Goal: Information Seeking & Learning: Learn about a topic

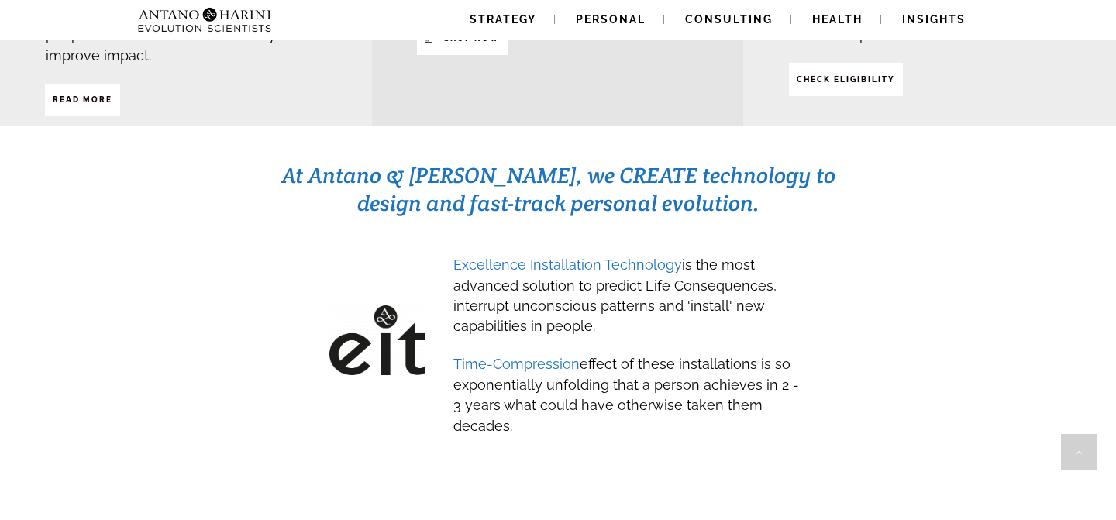
click at [983, 295] on div "At Antano & Harini, we CREATE technology to design and fast-track personal evol…" at bounding box center [558, 311] width 1046 height 302
click at [922, 258] on div "At Antano & Harini, we CREATE technology to design and fast-track personal evol…" at bounding box center [558, 311] width 1046 height 302
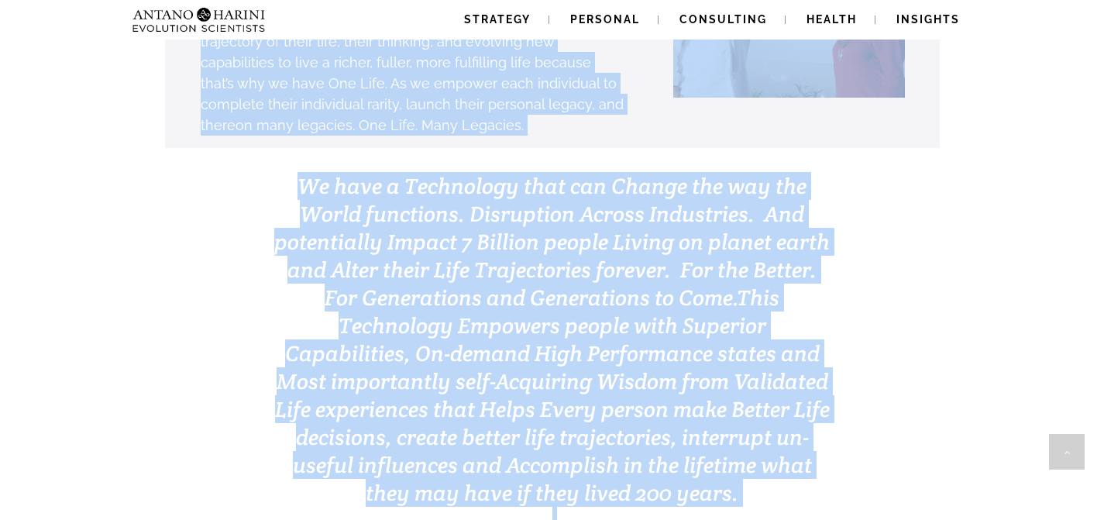
scroll to position [4905, 0]
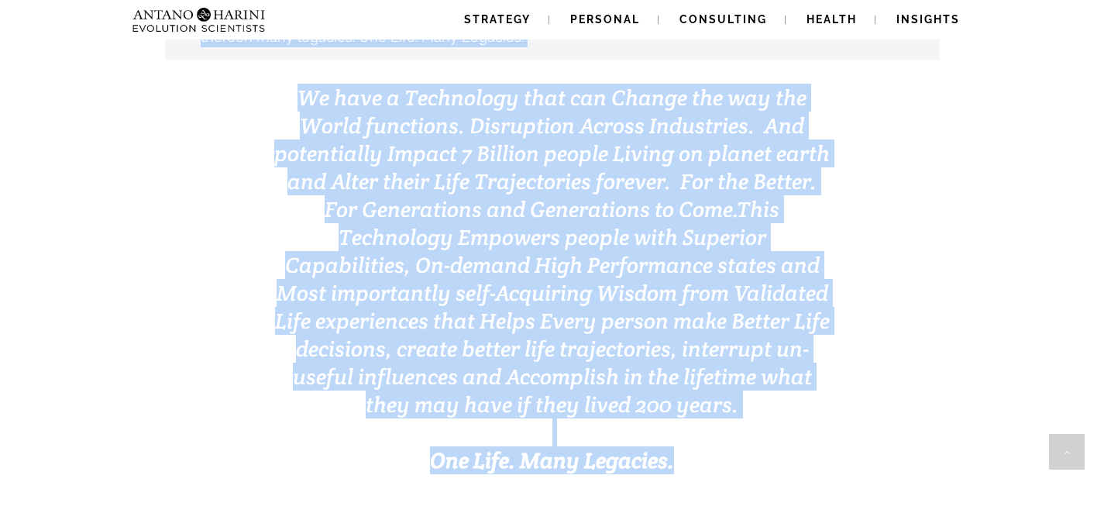
drag, startPoint x: 474, startPoint y: 90, endPoint x: 670, endPoint y: 397, distance: 364.2
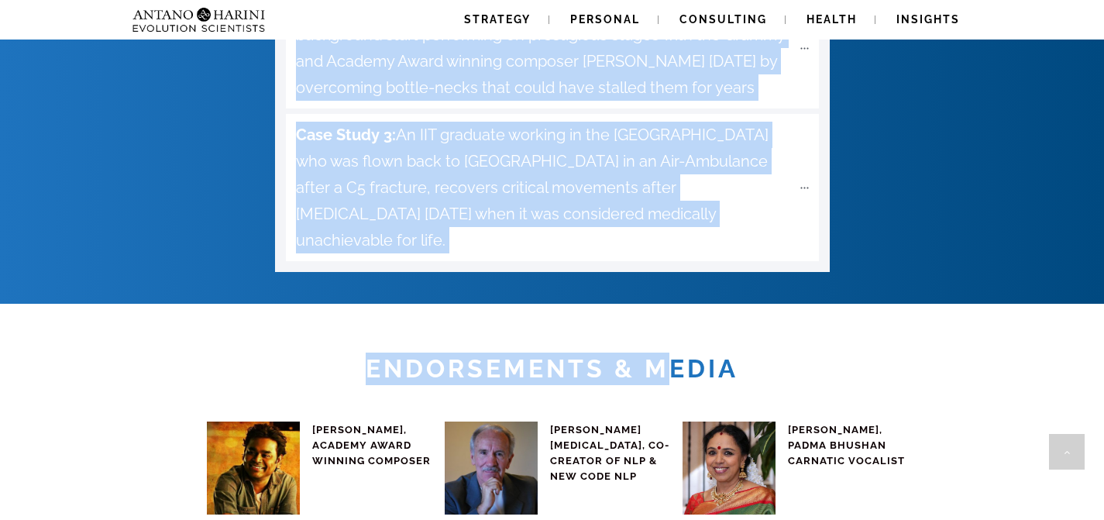
scroll to position [5924, 0]
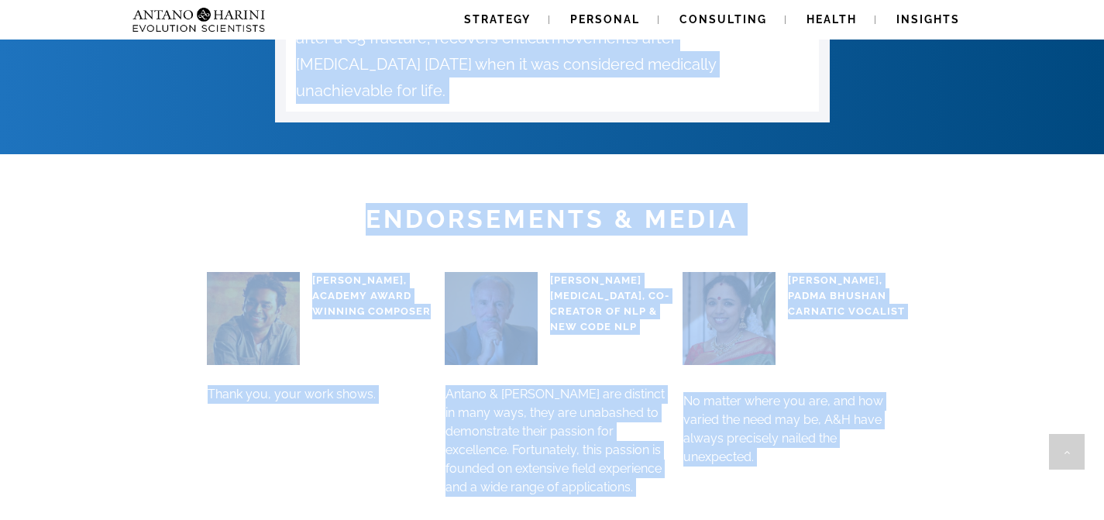
copy div "DID YOU KNOW? We are not Medical Doctors yet, We have turned around medically i…"
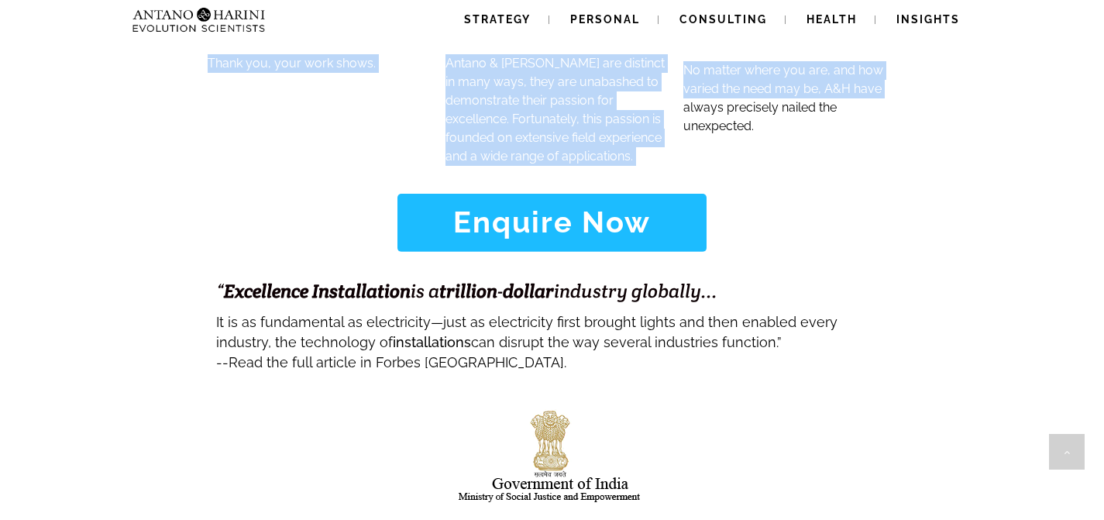
scroll to position [6249, 0]
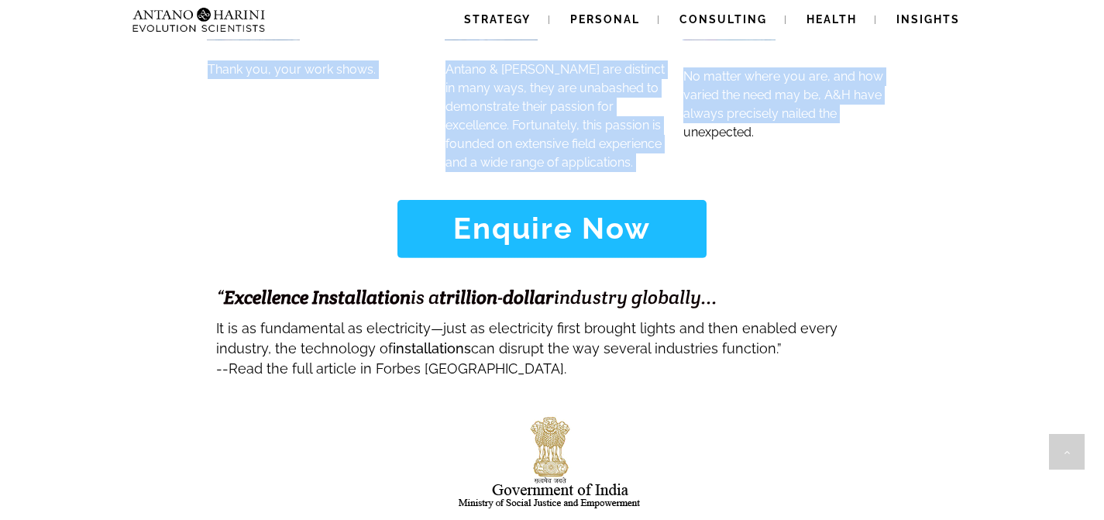
copy div "DID YOU KNOW? We are not Medical Doctors yet, We have turned around medically i…"
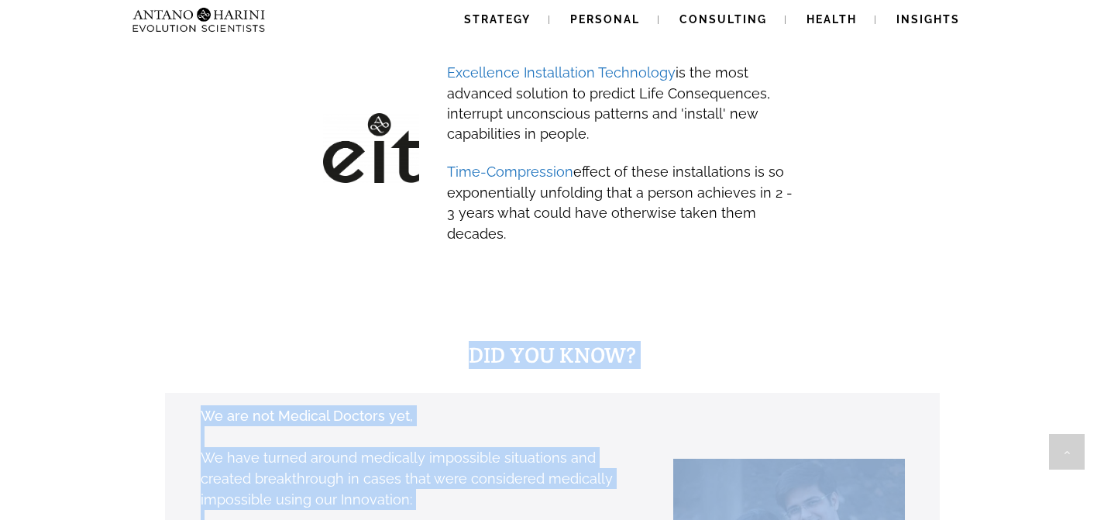
scroll to position [894, 0]
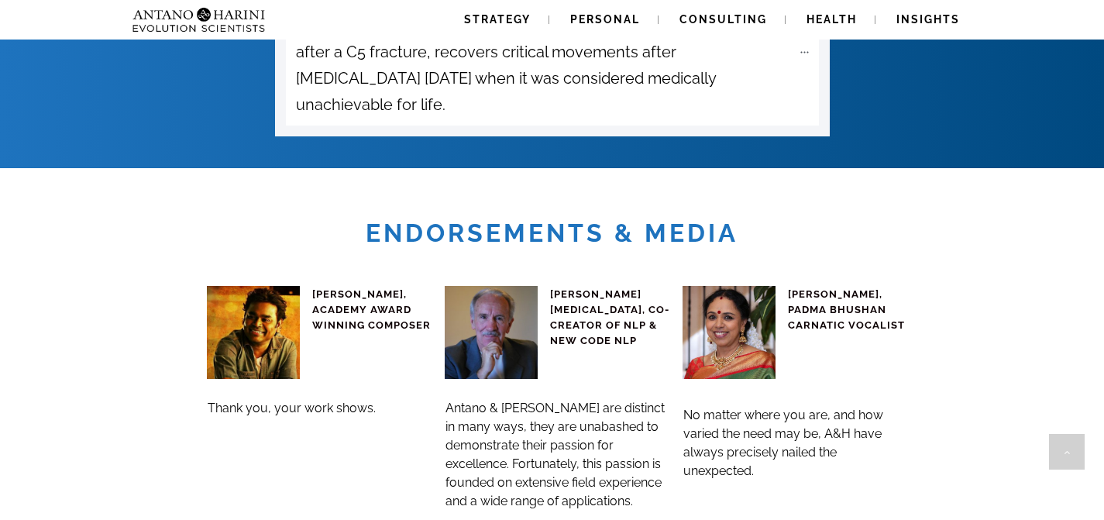
scroll to position [5912, 0]
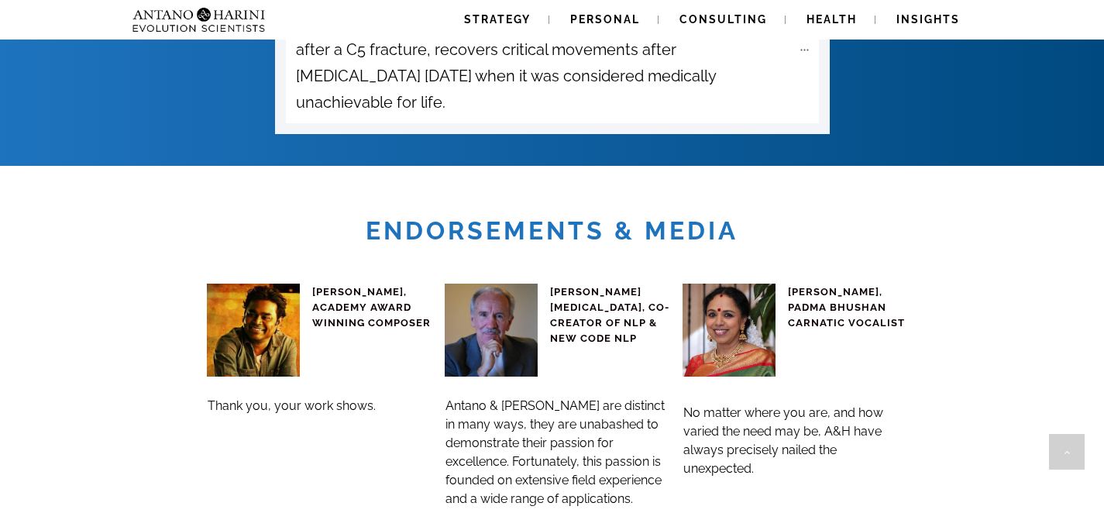
click at [479, 18] on span "Strategy" at bounding box center [497, 19] width 67 height 12
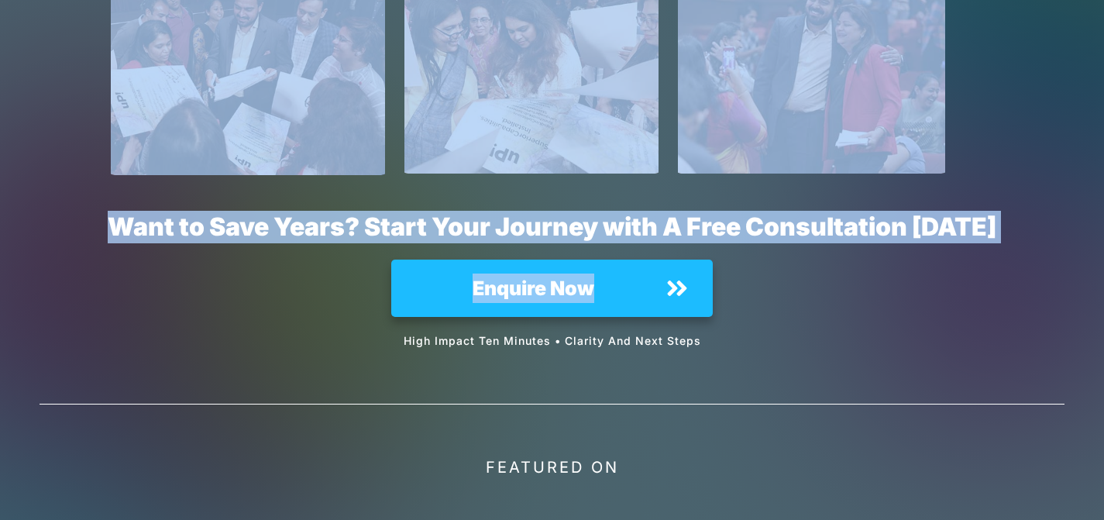
scroll to position [11251, 0]
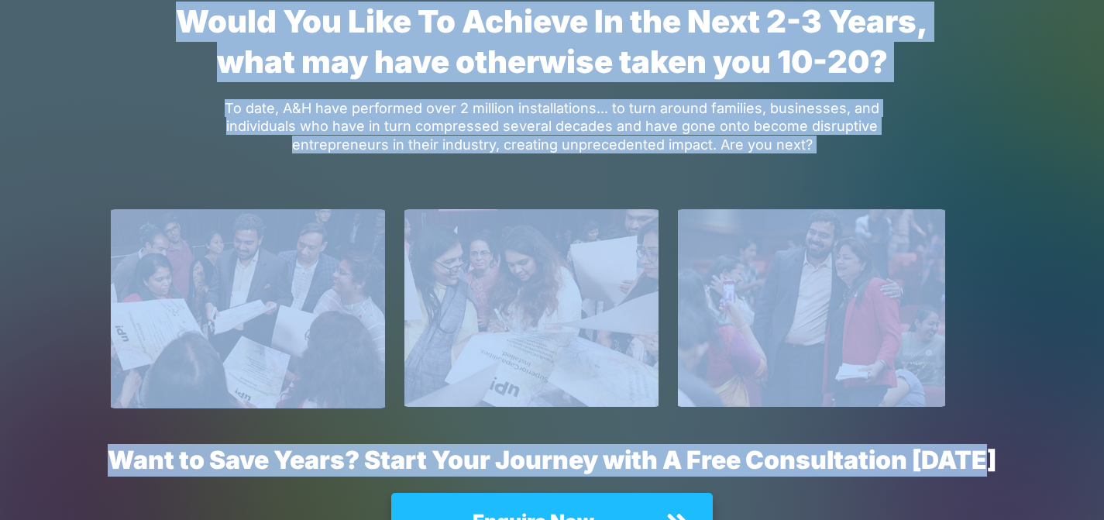
drag, startPoint x: 434, startPoint y: 56, endPoint x: 1061, endPoint y: 166, distance: 636.6
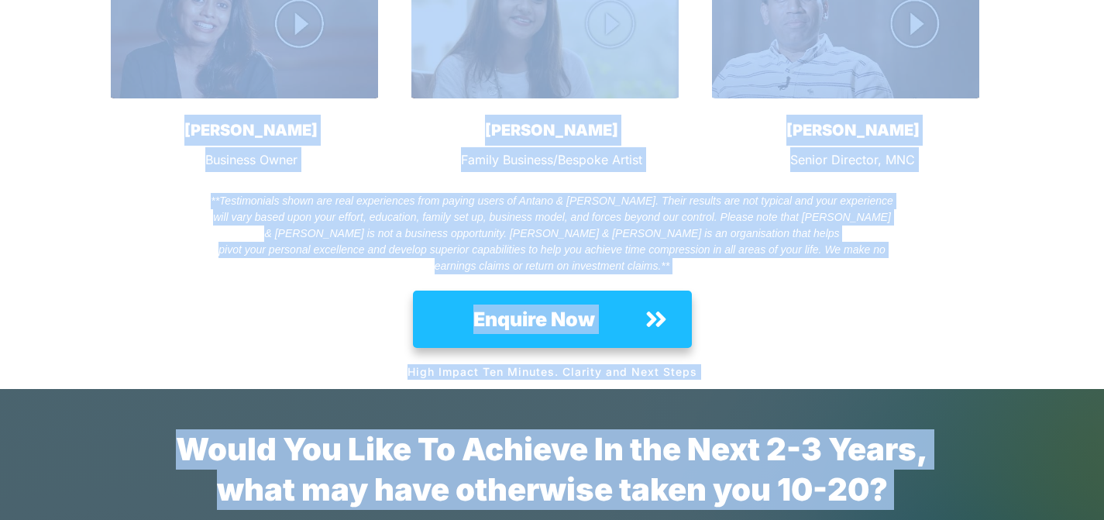
scroll to position [10822, 0]
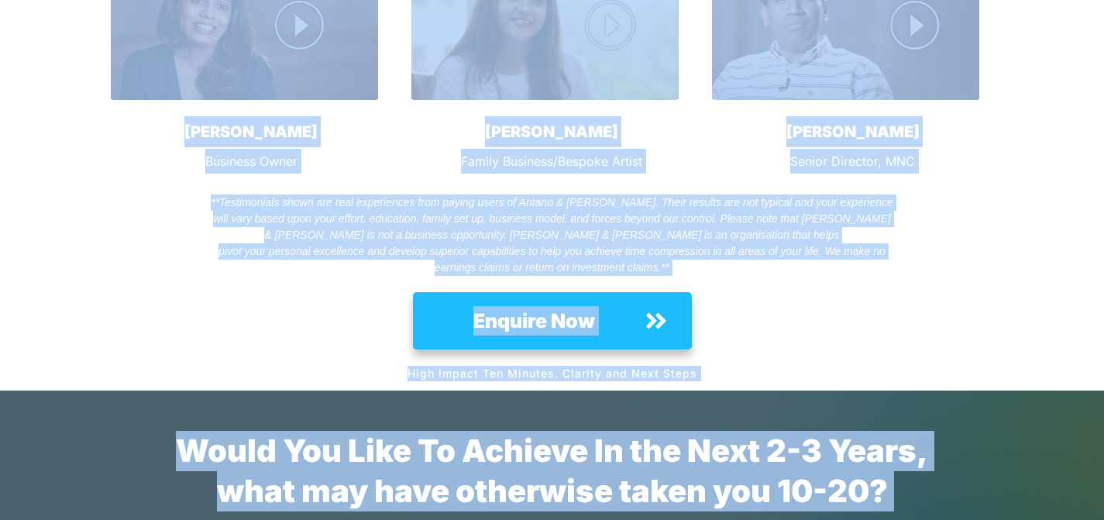
copy div "Launch Your Legacy in 2-3 Years, not 10-20 Getting You Superior Capabilities an…"
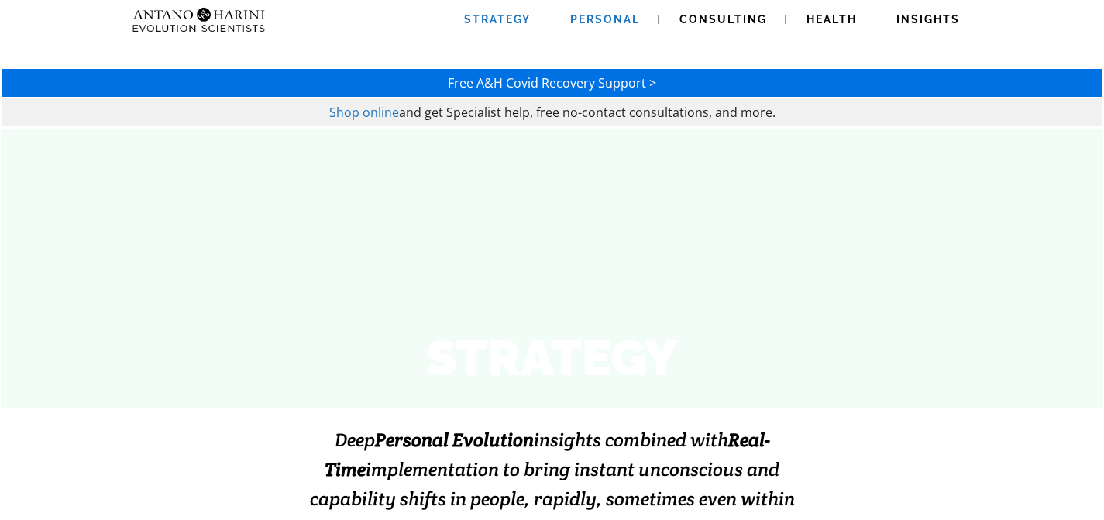
click at [615, 19] on span "Personal" at bounding box center [605, 19] width 70 height 12
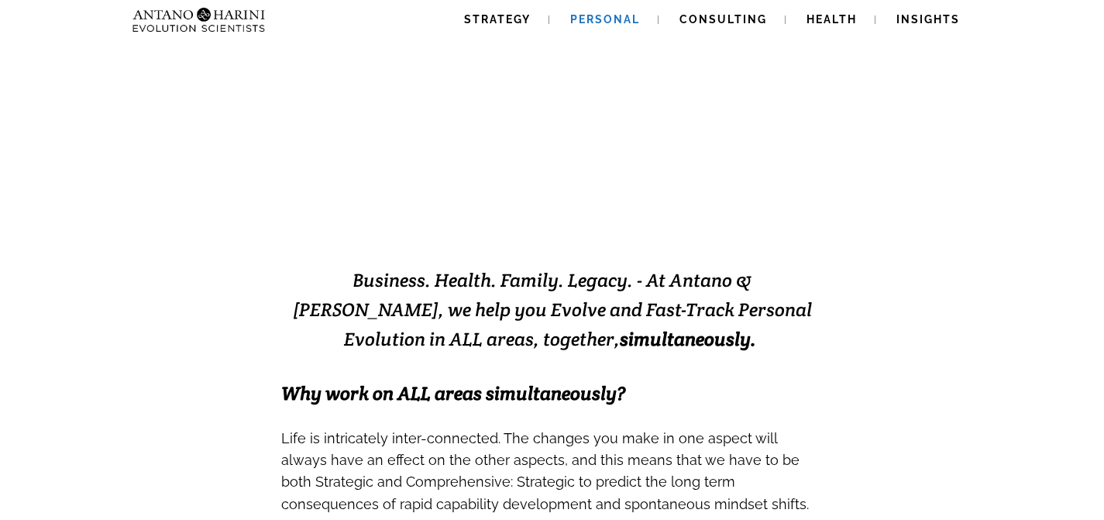
scroll to position [130, 0]
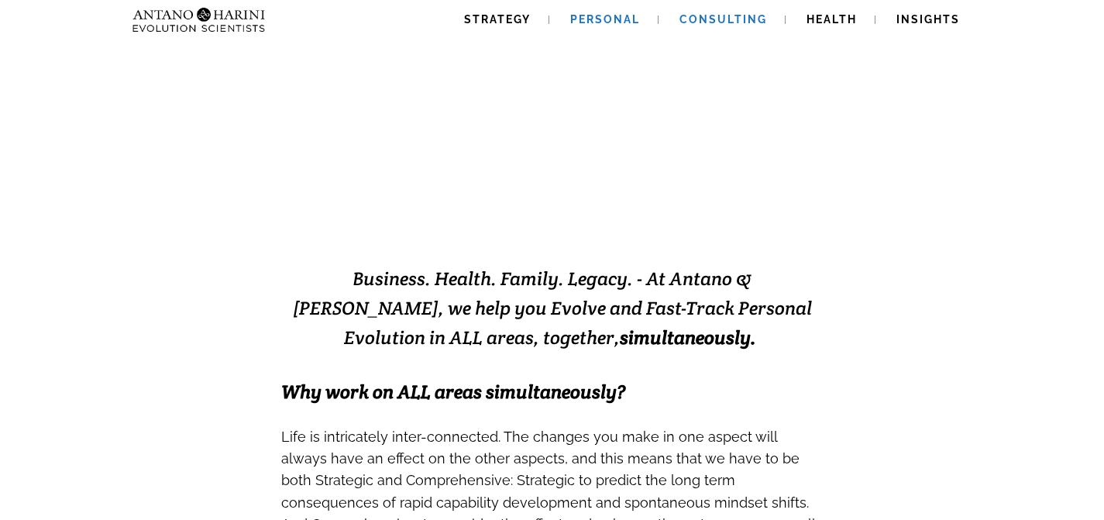
click at [731, 19] on span "Consulting" at bounding box center [724, 19] width 88 height 12
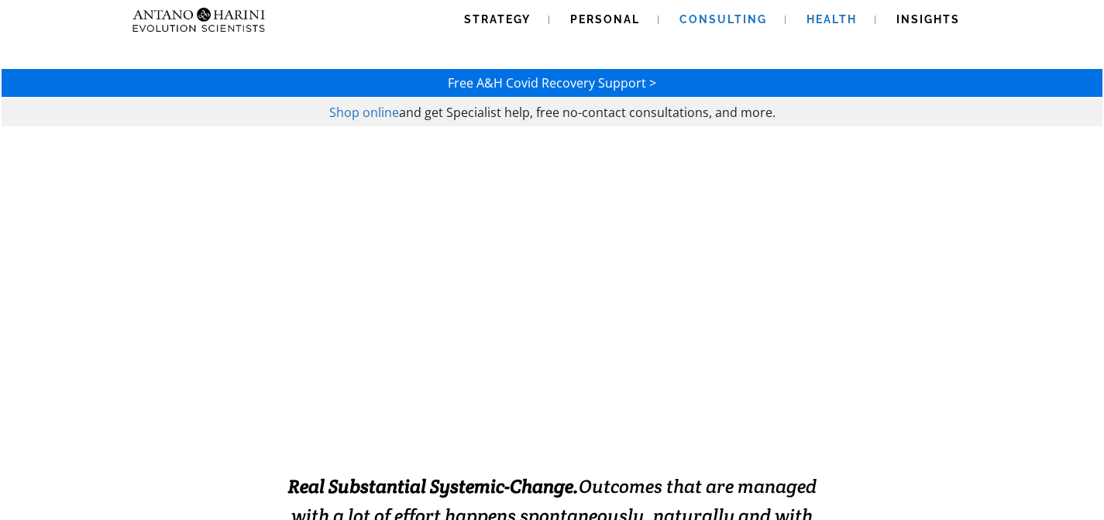
click at [826, 18] on span "Health" at bounding box center [832, 19] width 50 height 12
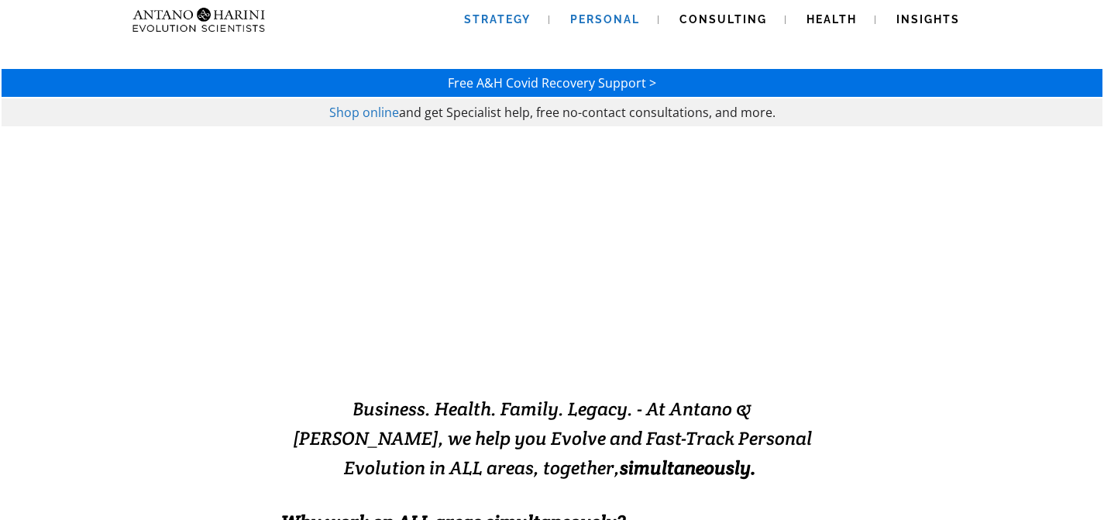
click at [494, 4] on link "Strategy" at bounding box center [498, 20] width 104 height 40
click at [216, 7] on img at bounding box center [199, 20] width 146 height 40
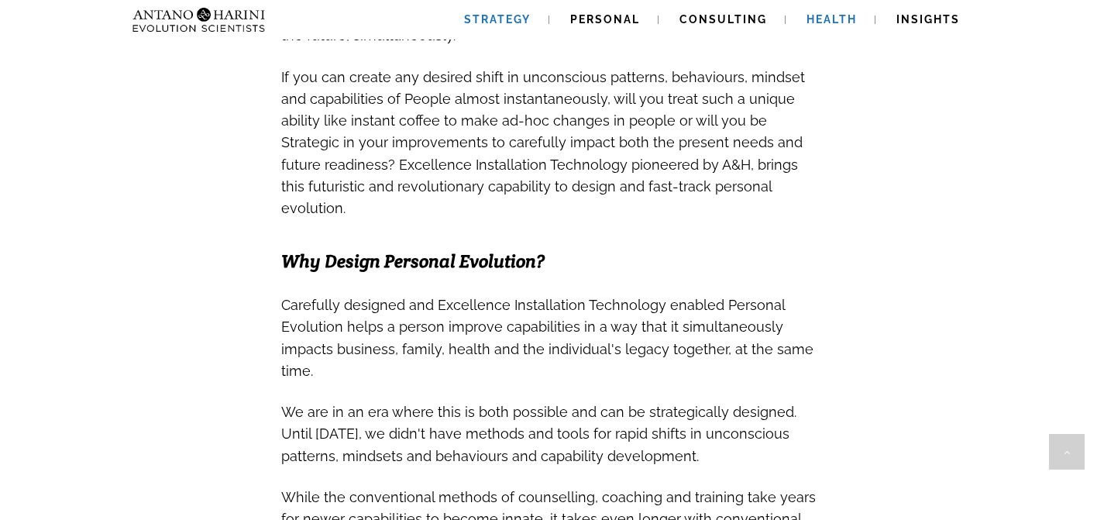
scroll to position [821, 0]
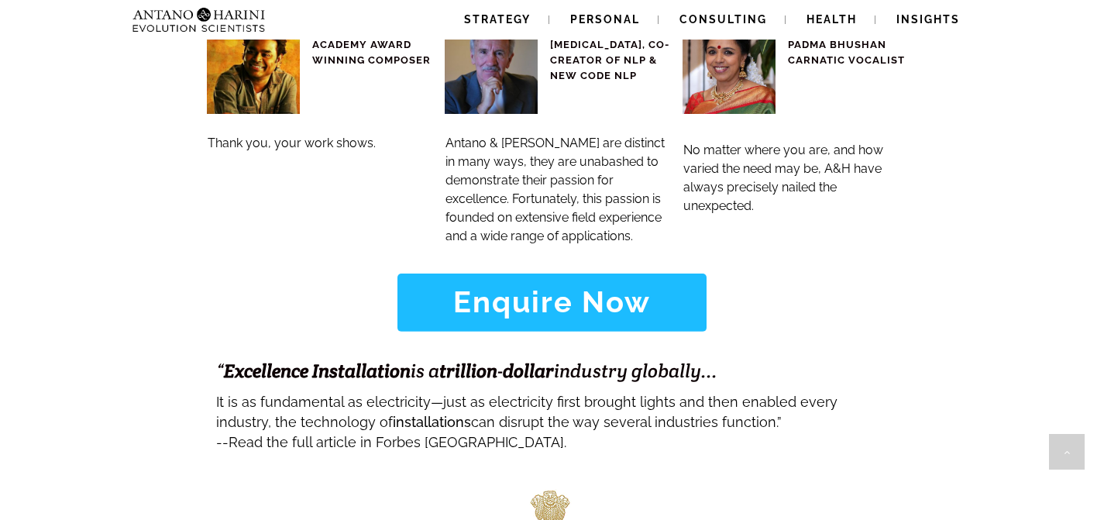
scroll to position [6174, 0]
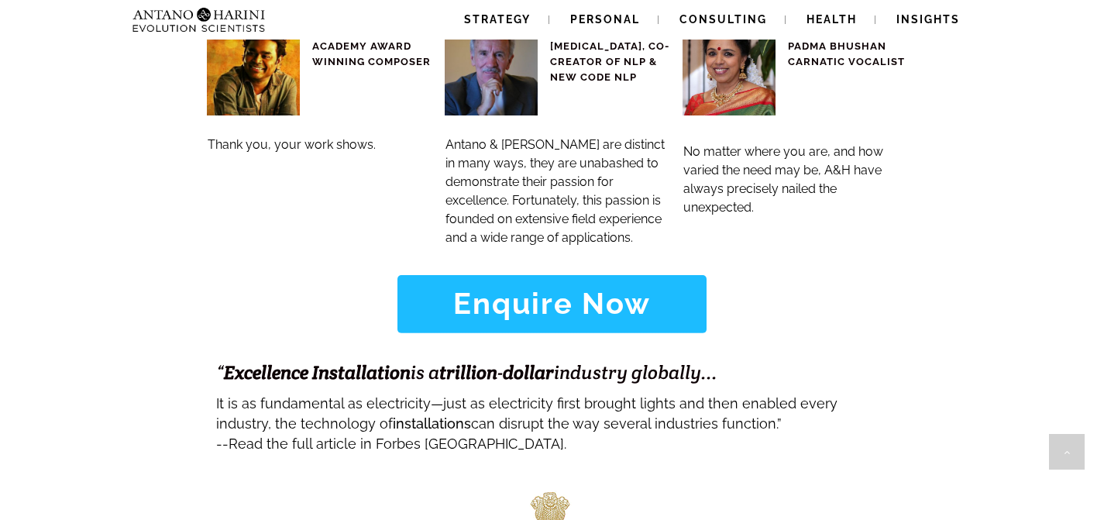
click at [591, 286] on strong "Enquire Now" at bounding box center [552, 303] width 198 height 35
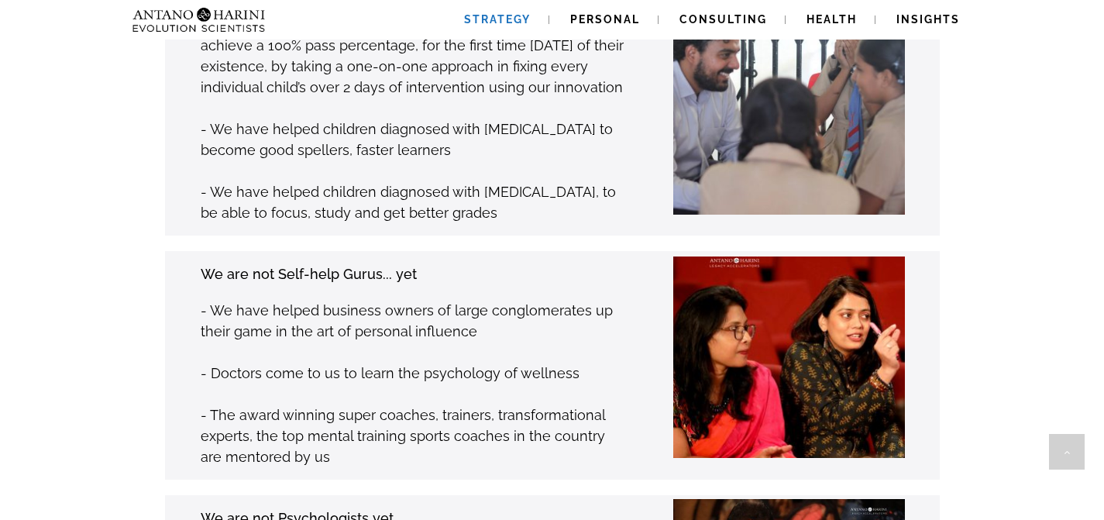
scroll to position [0, 0]
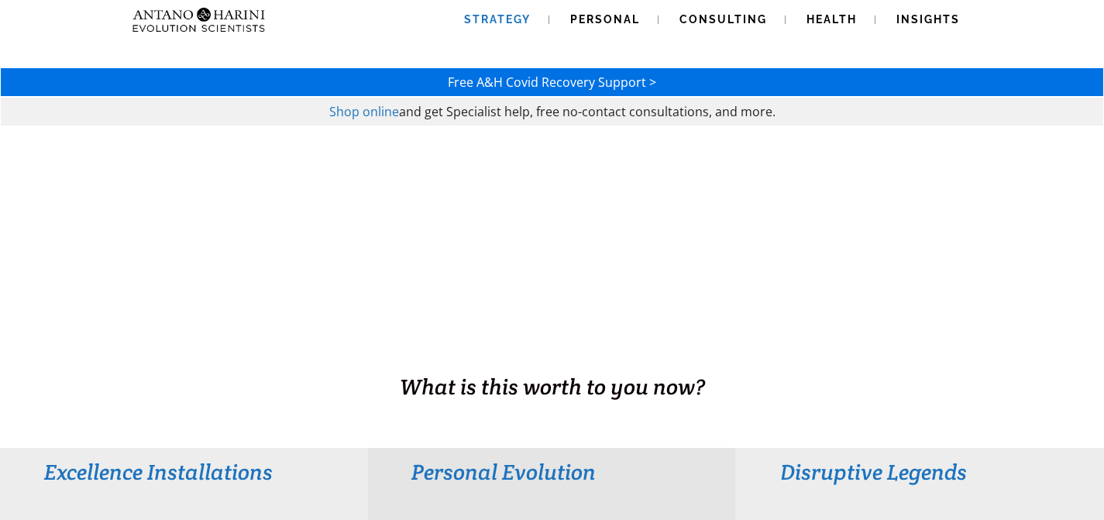
click at [510, 13] on span "Strategy" at bounding box center [497, 19] width 67 height 12
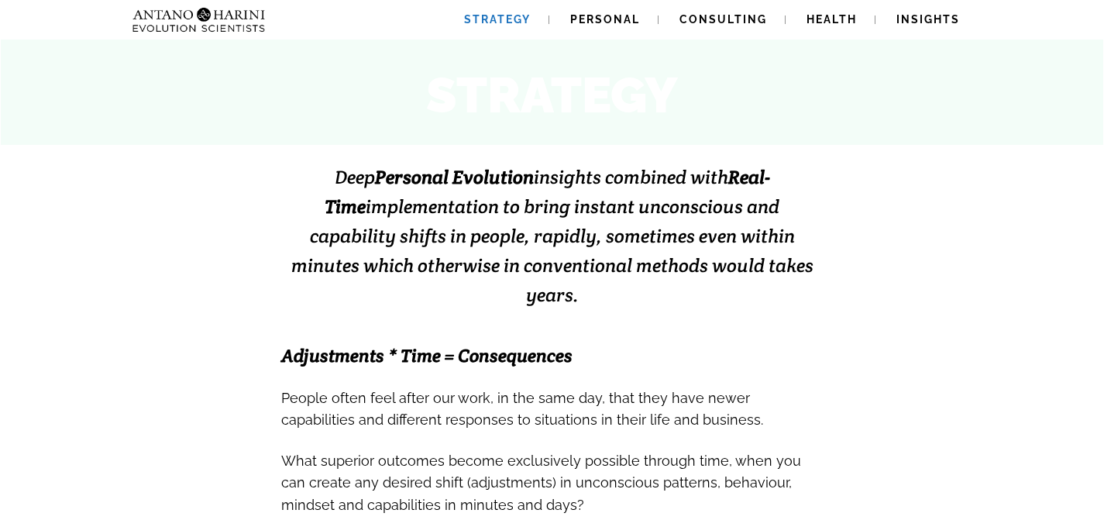
scroll to position [265, 0]
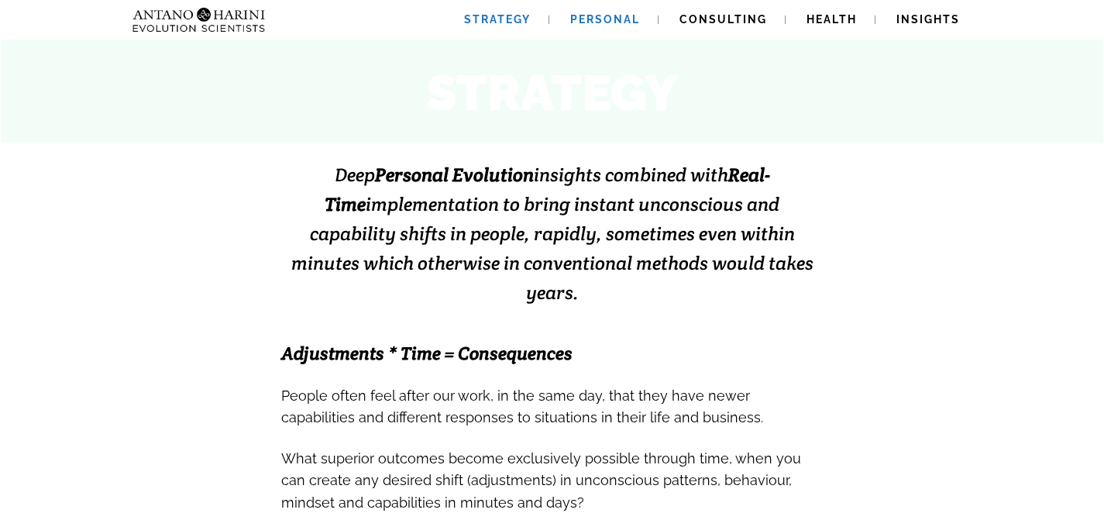
click at [610, 17] on span "Personal" at bounding box center [605, 19] width 70 height 12
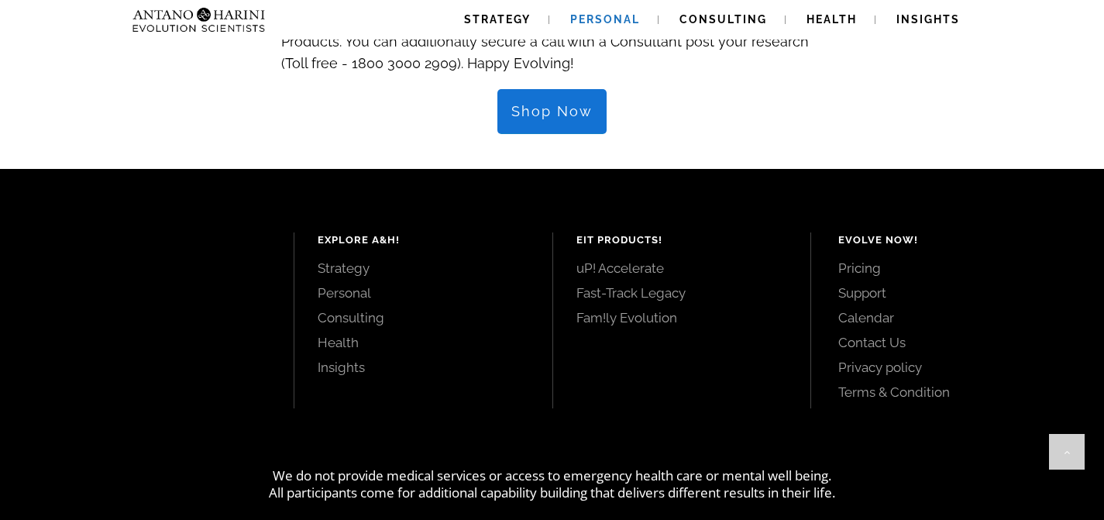
scroll to position [1838, 0]
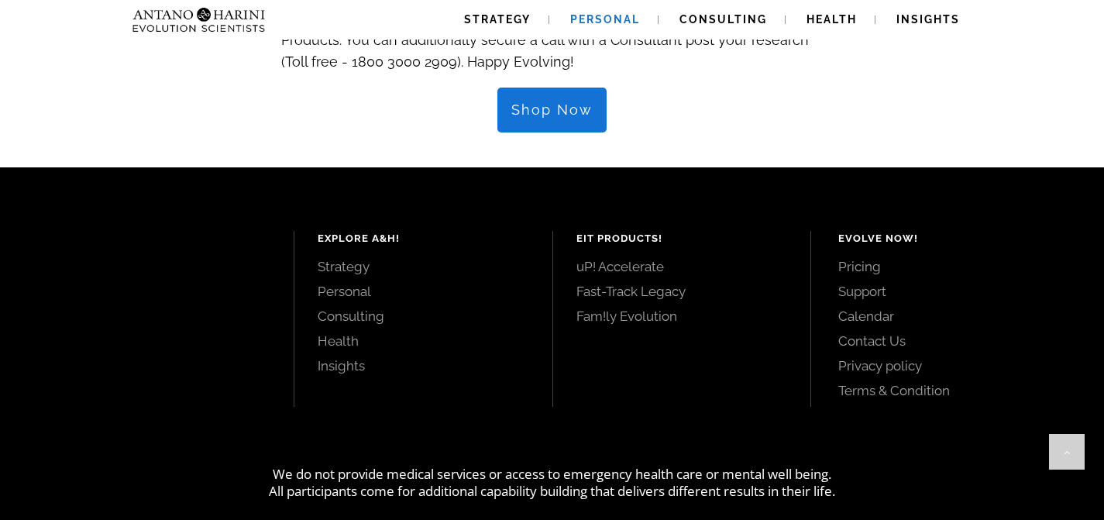
click at [565, 102] on span "Shop Now" at bounding box center [552, 110] width 81 height 17
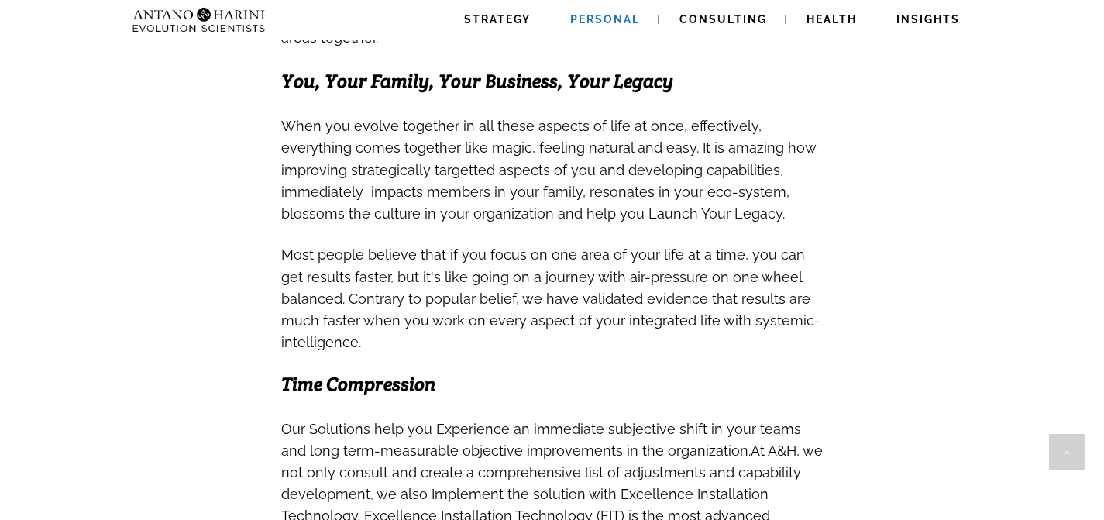
scroll to position [0, 0]
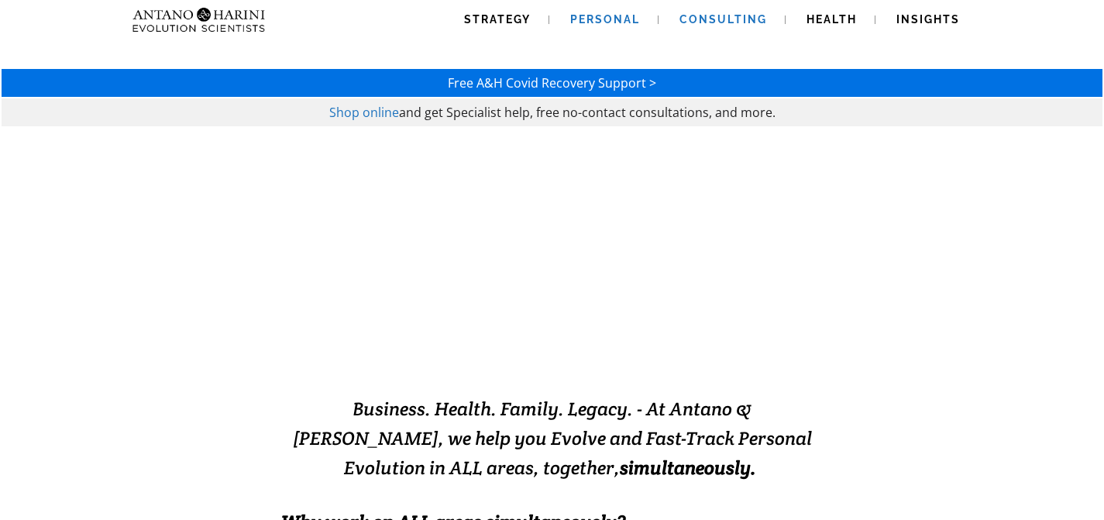
click at [695, 15] on span "Consulting" at bounding box center [724, 19] width 88 height 12
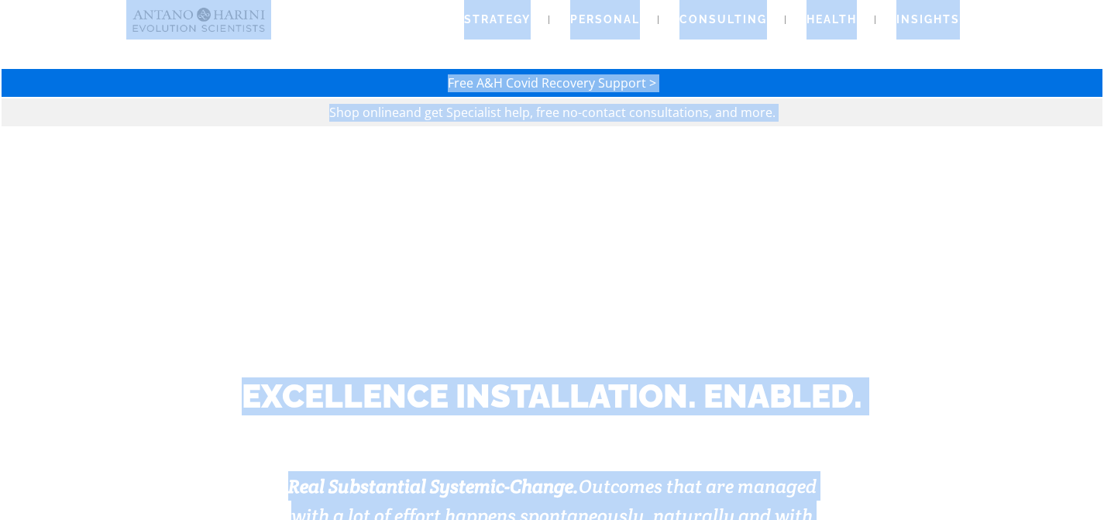
drag, startPoint x: 381, startPoint y: 75, endPoint x: 405, endPoint y: 86, distance: 26.4
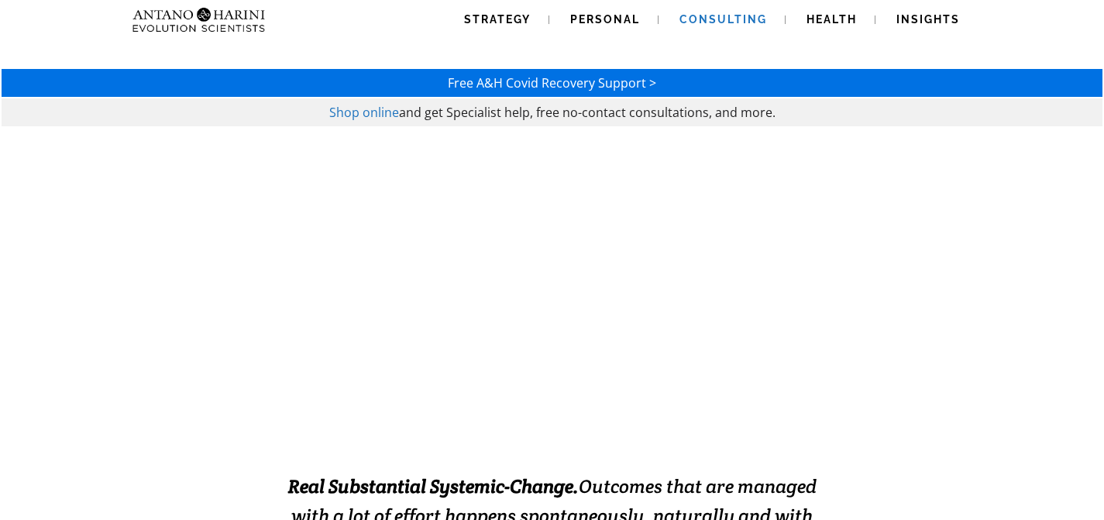
click at [381, 75] on p "Free A&H Covid Recovery Support >" at bounding box center [552, 83] width 1098 height 18
click at [867, 105] on p "Shop online and get Specialist help, free no-contact consultations, and more." at bounding box center [552, 113] width 1098 height 18
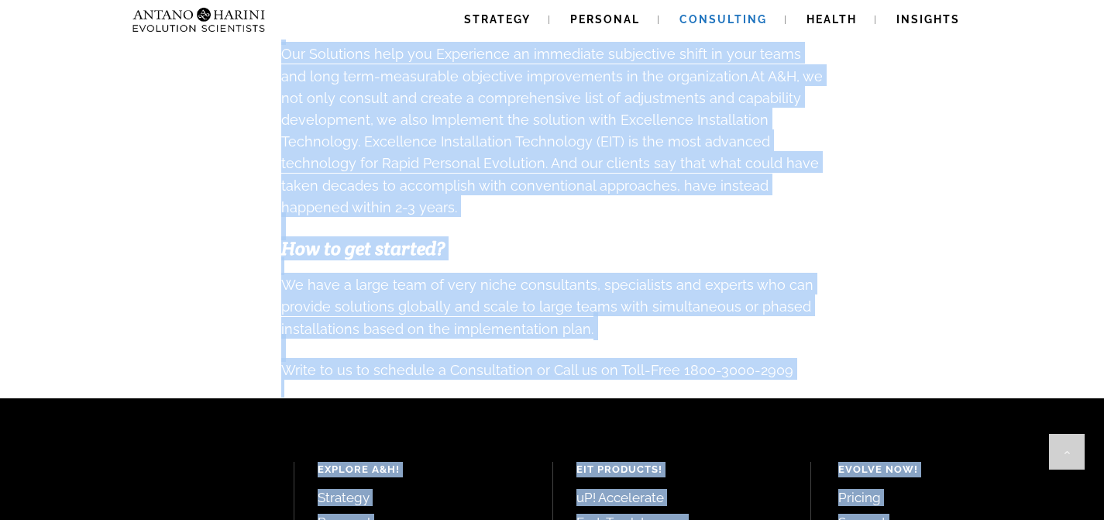
scroll to position [1790, 0]
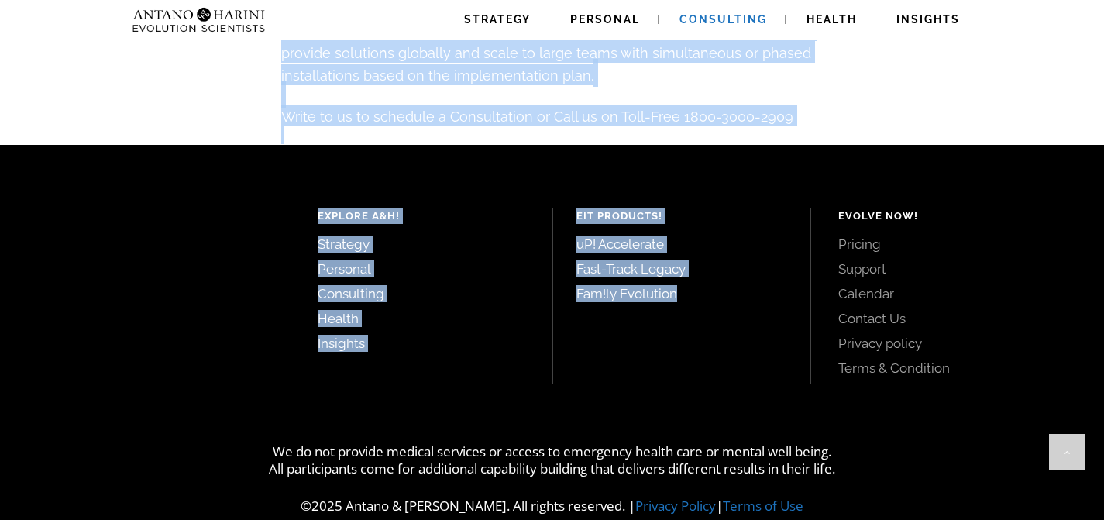
drag, startPoint x: 280, startPoint y: 191, endPoint x: 709, endPoint y: 158, distance: 430.6
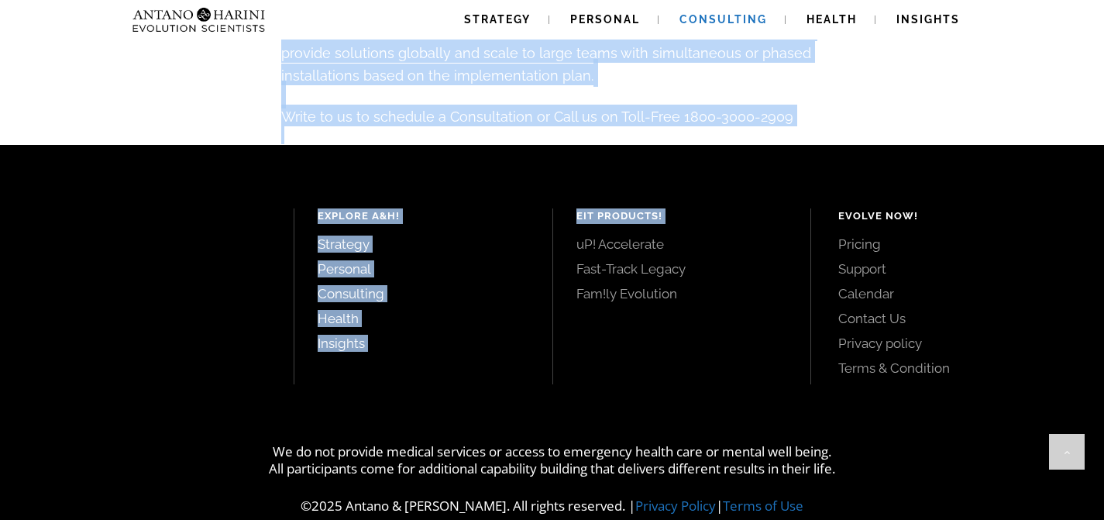
drag, startPoint x: 709, startPoint y: 158, endPoint x: 729, endPoint y: 143, distance: 25.4
click at [719, 149] on div "Explore A&H! Strategy Personal Consulting Health Insights EIT Products! uP! Acc…" at bounding box center [552, 294] width 1104 height 298
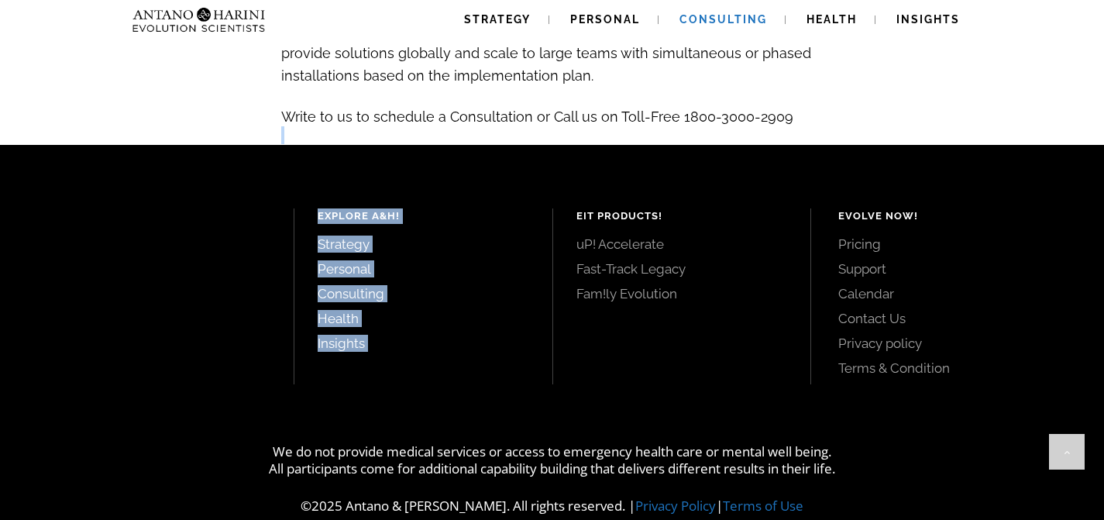
drag, startPoint x: 808, startPoint y: 117, endPoint x: 823, endPoint y: 98, distance: 24.2
click at [823, 126] on p at bounding box center [552, 135] width 543 height 18
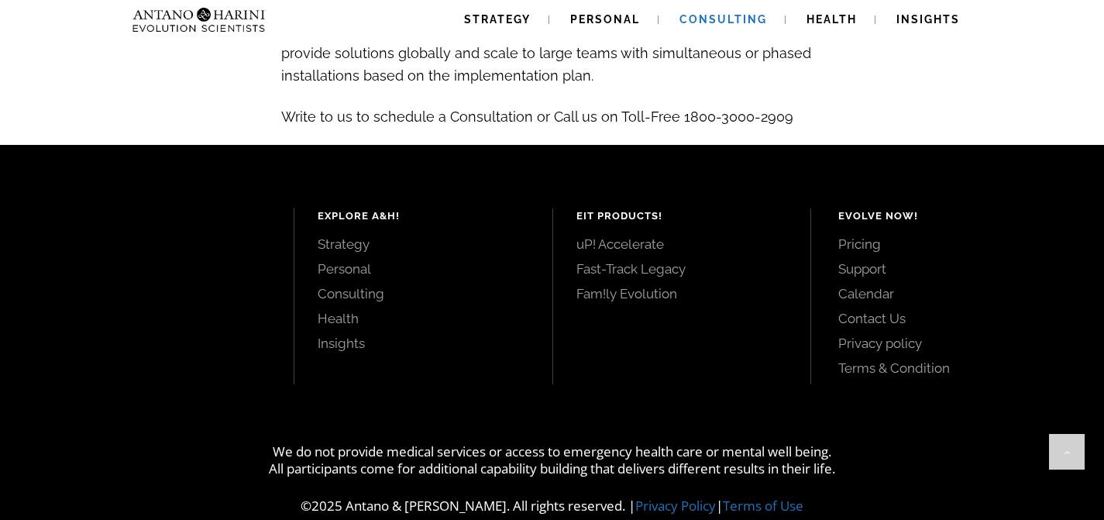
click at [801, 126] on p at bounding box center [552, 135] width 543 height 18
drag, startPoint x: 796, startPoint y: 96, endPoint x: 670, endPoint y: 88, distance: 126.6
click at [670, 88] on h3 "We have a large team of very niche consultants, specialists and experts who can…" at bounding box center [552, 72] width 543 height 107
copy span "1800-3000-2909"
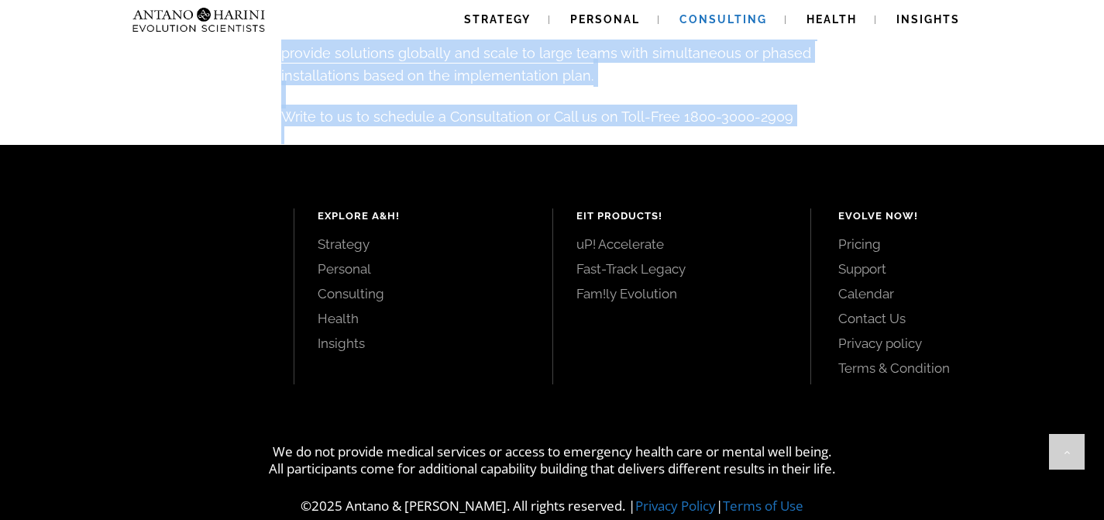
drag, startPoint x: 222, startPoint y: 219, endPoint x: 800, endPoint y: 102, distance: 589.8
copy div "EXCELLENCE INSTALLATION. ENABLED. Real Substantial Systemic-Change. Outcomes th…"
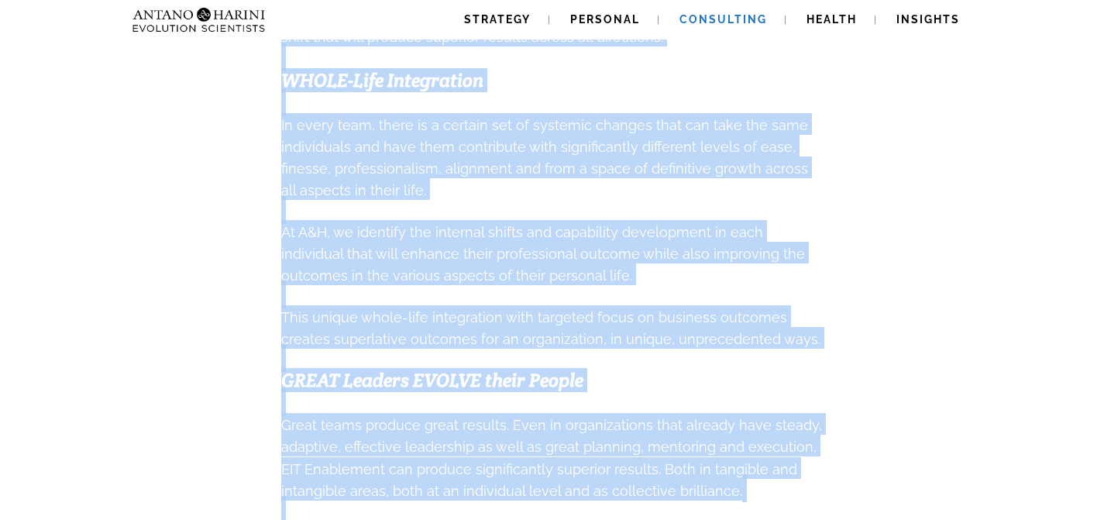
scroll to position [0, 0]
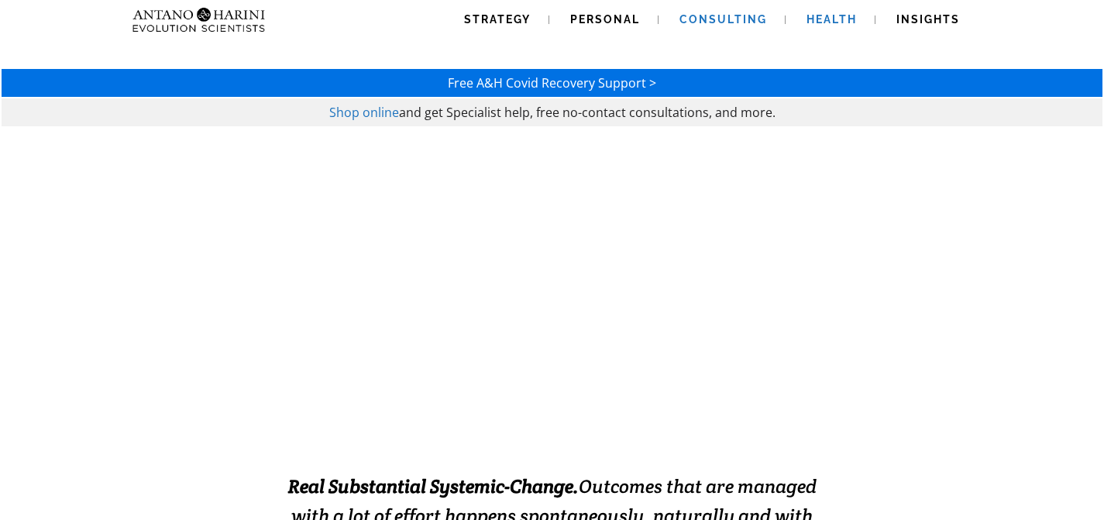
click at [843, 16] on span "Health" at bounding box center [832, 19] width 50 height 12
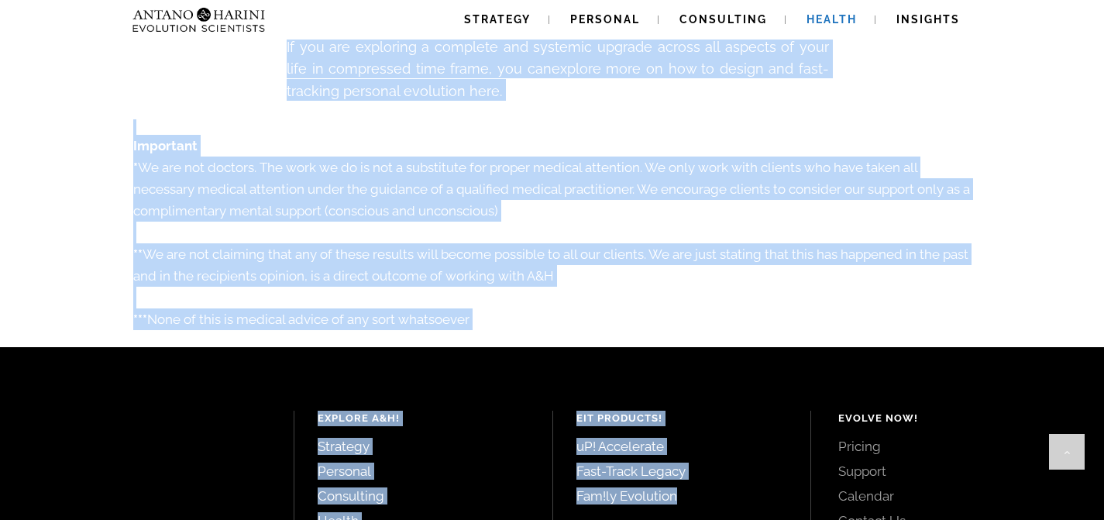
scroll to position [2862, 0]
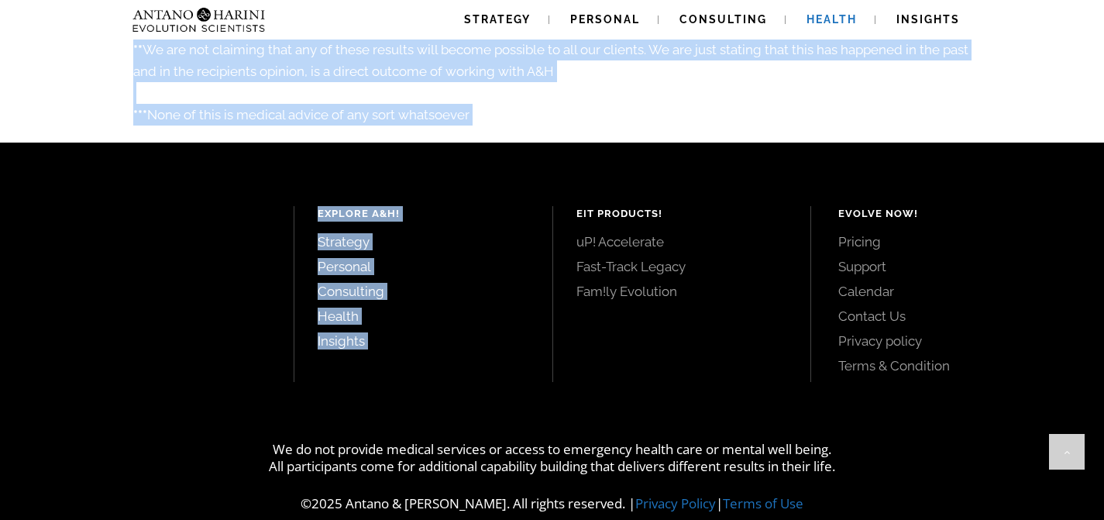
drag, startPoint x: 377, startPoint y: 306, endPoint x: 553, endPoint y: 115, distance: 259.5
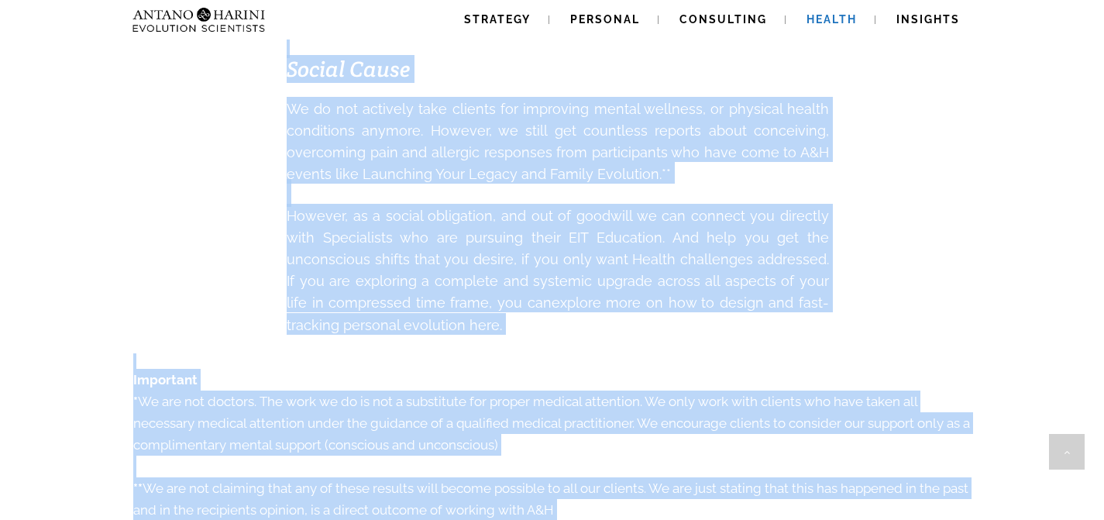
scroll to position [2508, 0]
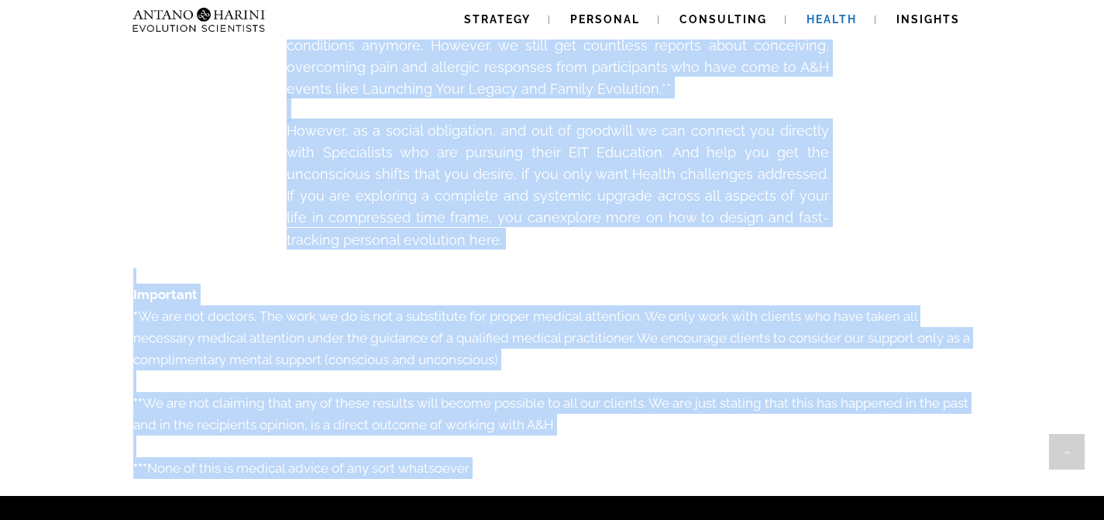
drag, startPoint x: 382, startPoint y: 296, endPoint x: 491, endPoint y: 445, distance: 184.6
copy div "Loremip Dolorsitam Consectetu Adipis Elitse, Doeiusmo Temporin utl Etdoloremagn…"
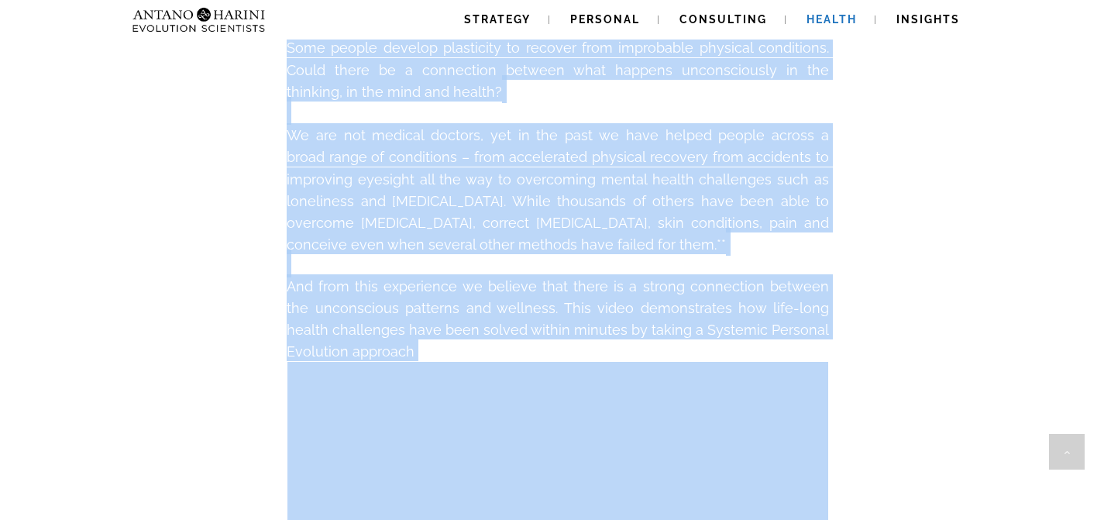
scroll to position [583, 0]
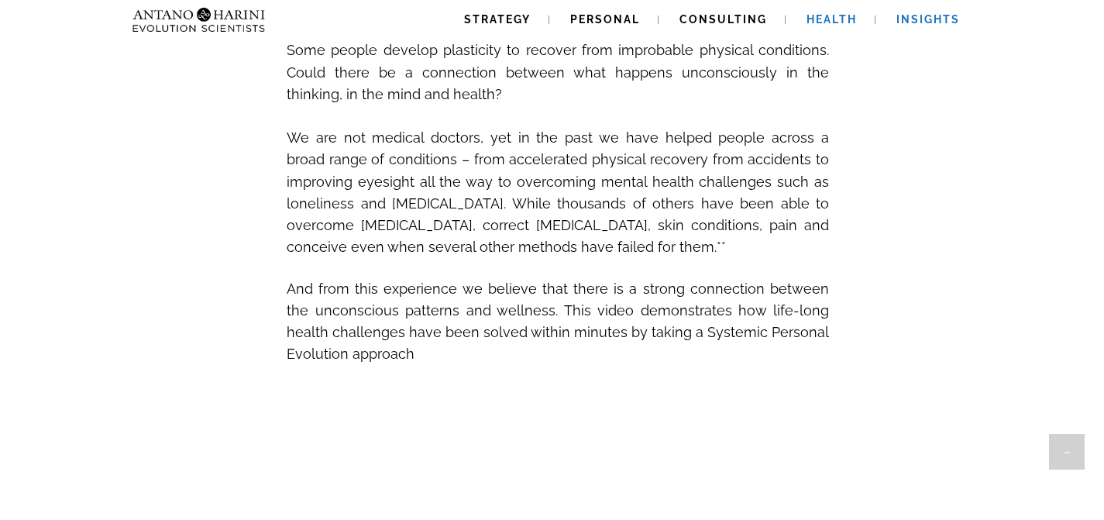
click at [918, 20] on span "Insights" at bounding box center [929, 19] width 64 height 12
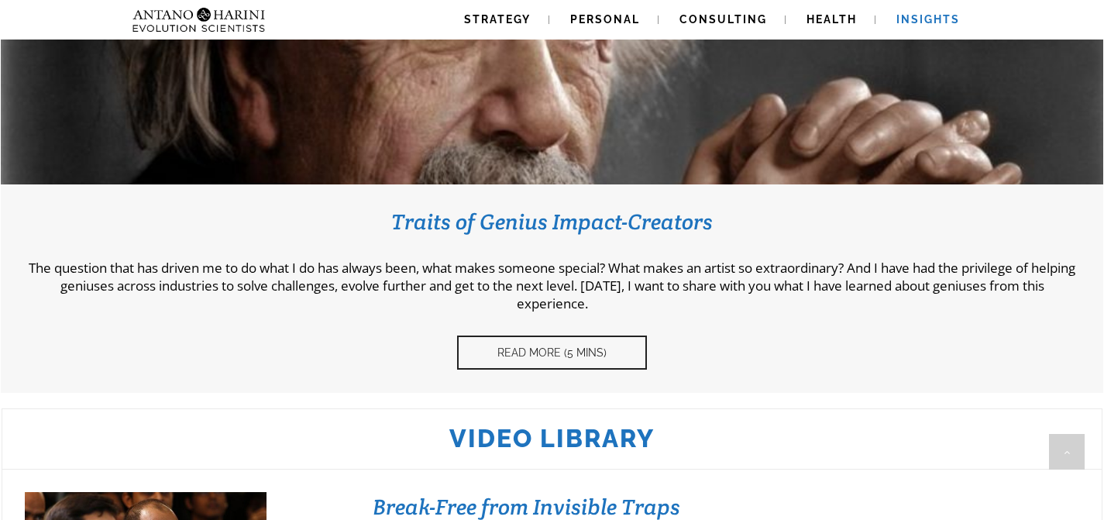
scroll to position [2051, 0]
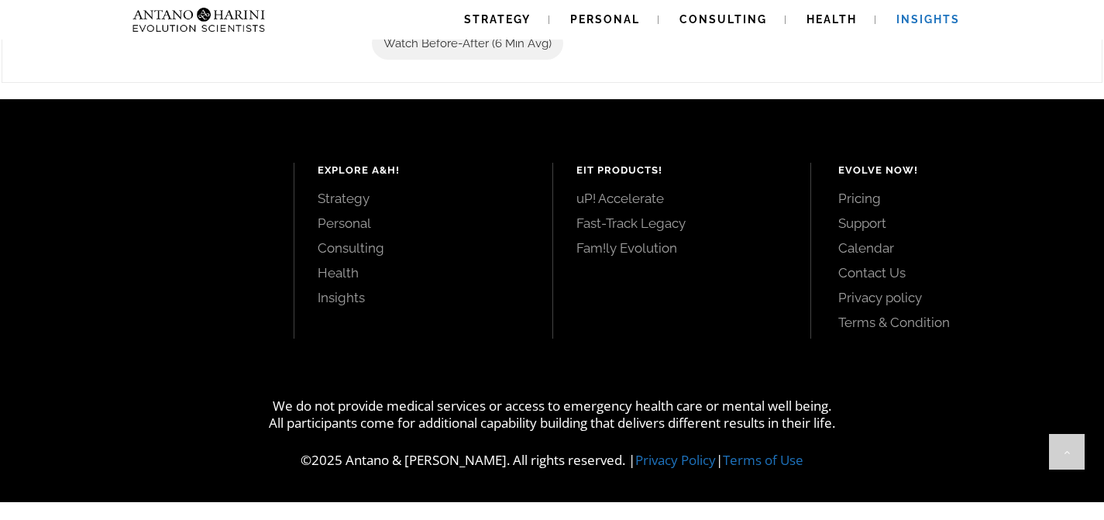
click at [629, 232] on link "Fast-Track Legacy" at bounding box center [683, 223] width 212 height 17
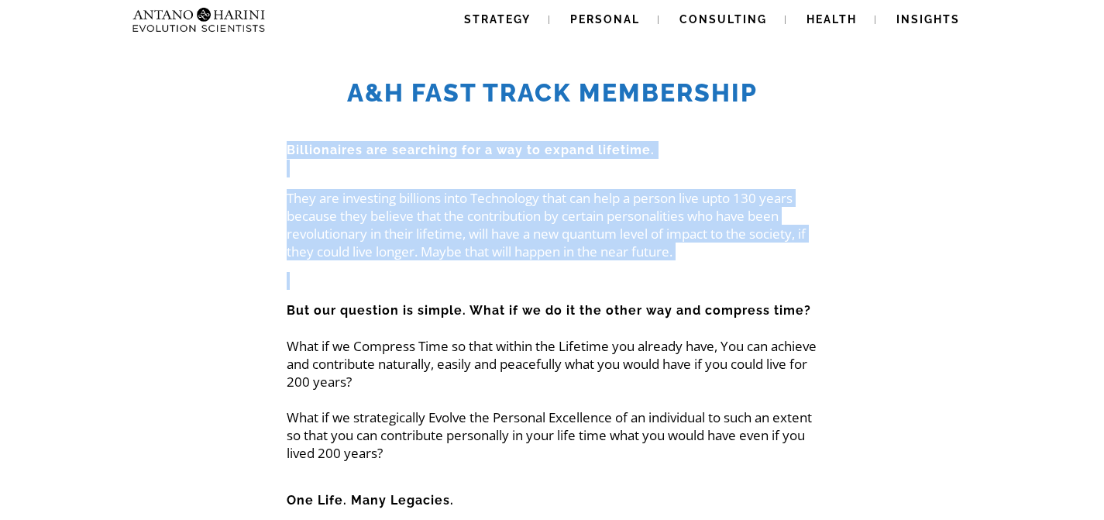
drag, startPoint x: 269, startPoint y: 151, endPoint x: 756, endPoint y: 281, distance: 504.6
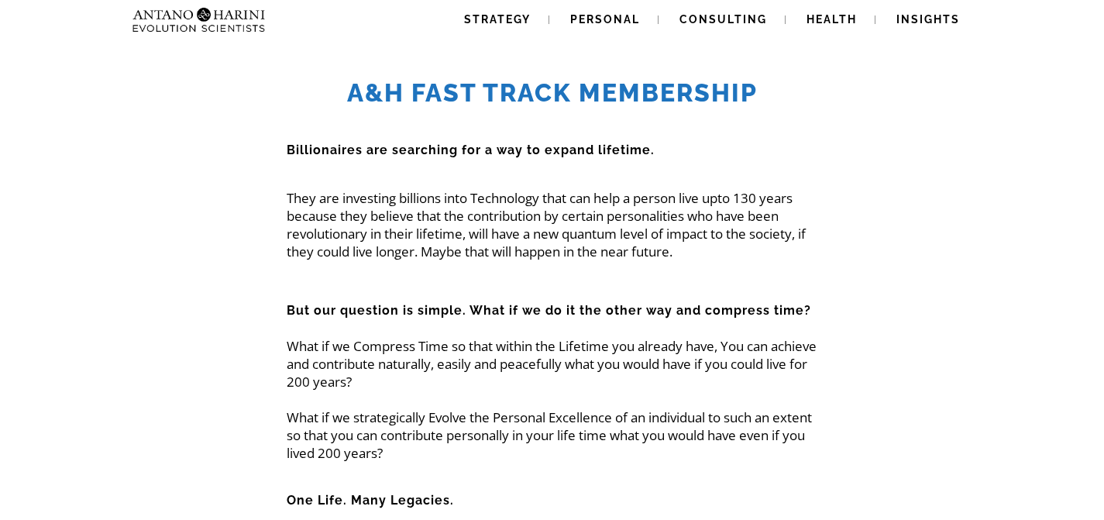
drag, startPoint x: 622, startPoint y: 405, endPoint x: 621, endPoint y: 391, distance: 14.7
click at [622, 405] on p "What if we Compress Time so that within the Lifetime you already have, You can …" at bounding box center [552, 390] width 531 height 143
click at [489, 25] on span "Strategy" at bounding box center [497, 19] width 67 height 12
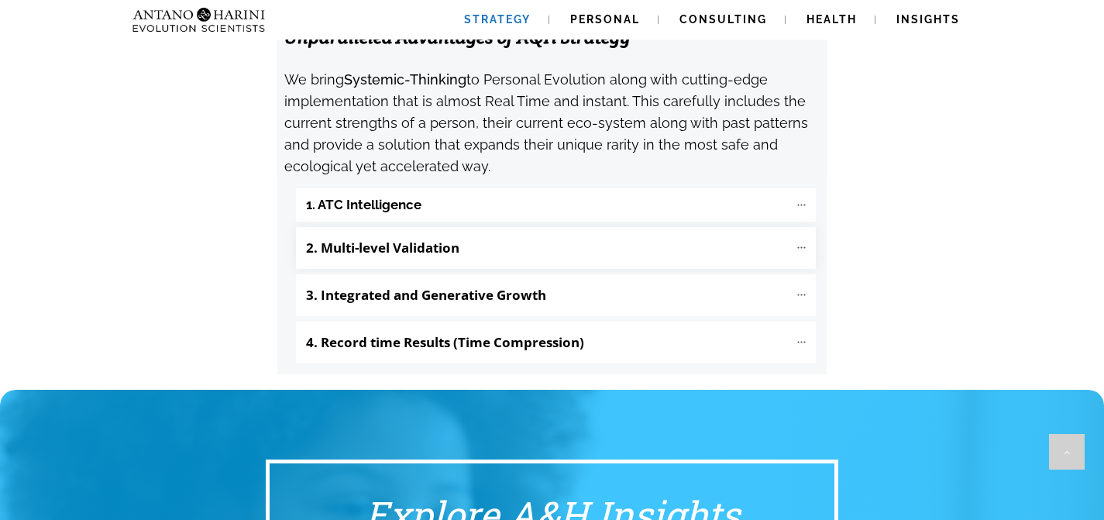
scroll to position [1704, 0]
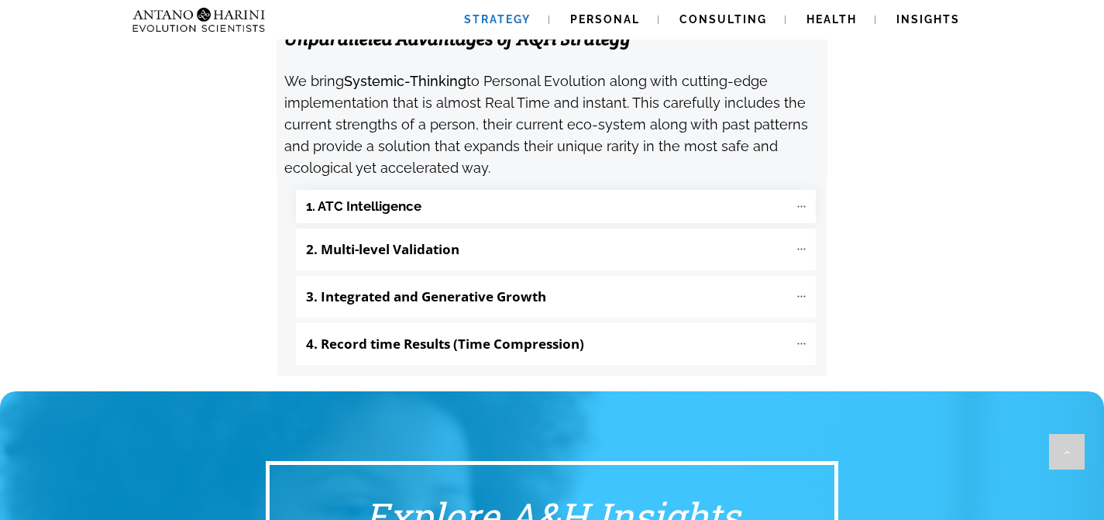
click at [423, 190] on "1. ATC Intelligence" at bounding box center [556, 206] width 520 height 33
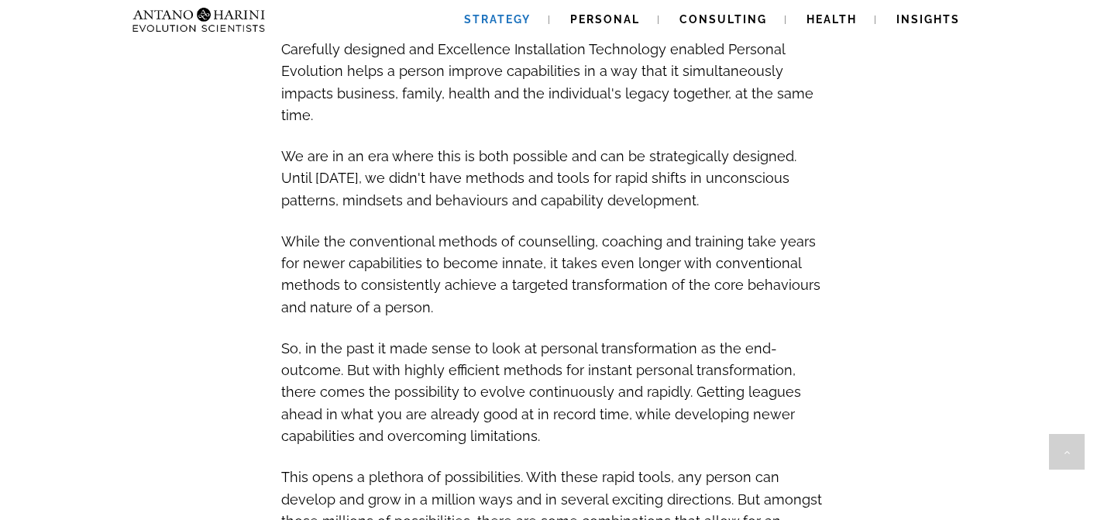
scroll to position [2419, 0]
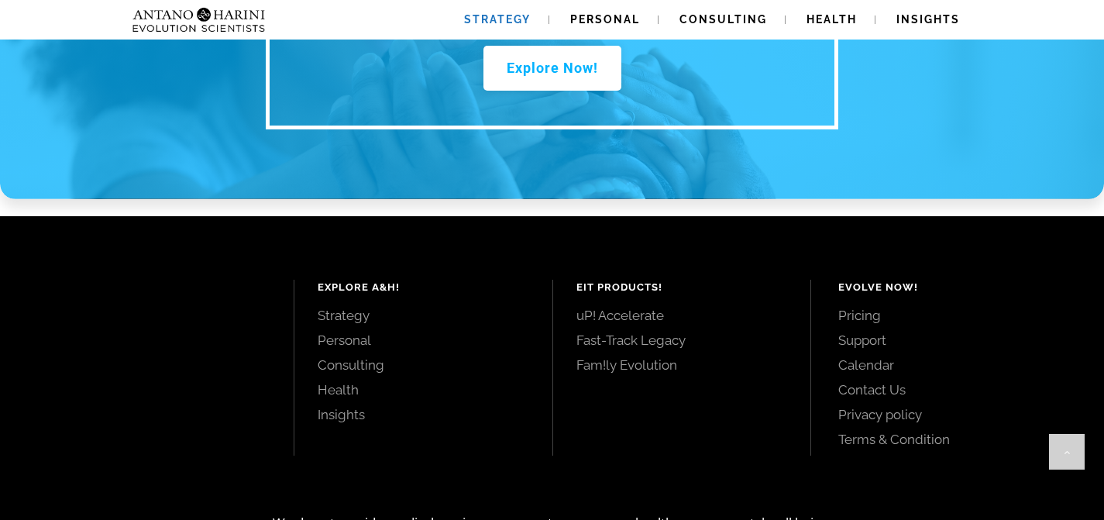
click at [637, 357] on link "Fam!ly Evolution" at bounding box center [683, 365] width 212 height 17
click at [646, 332] on link "Fast-Track Legacy" at bounding box center [683, 340] width 212 height 17
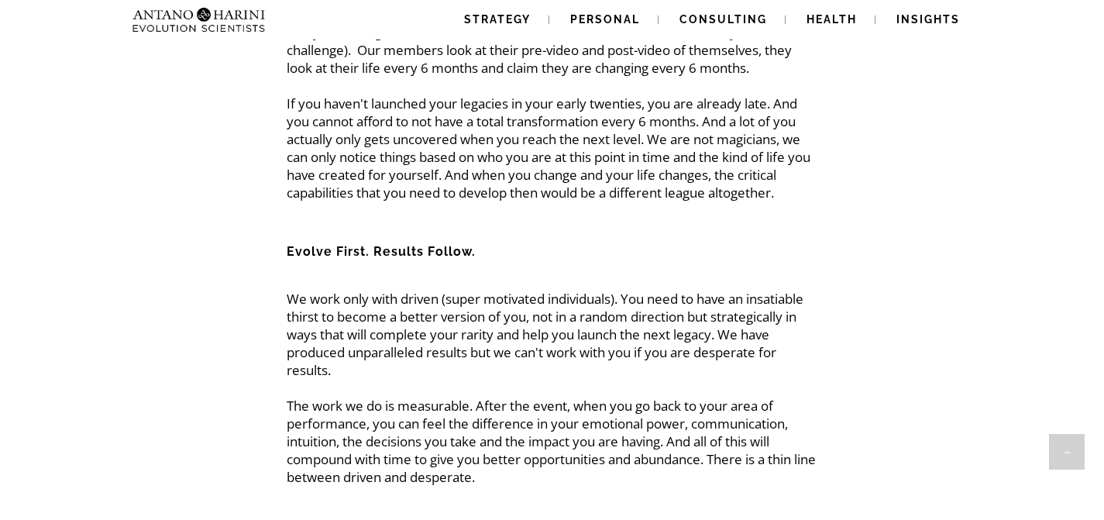
scroll to position [3845, 0]
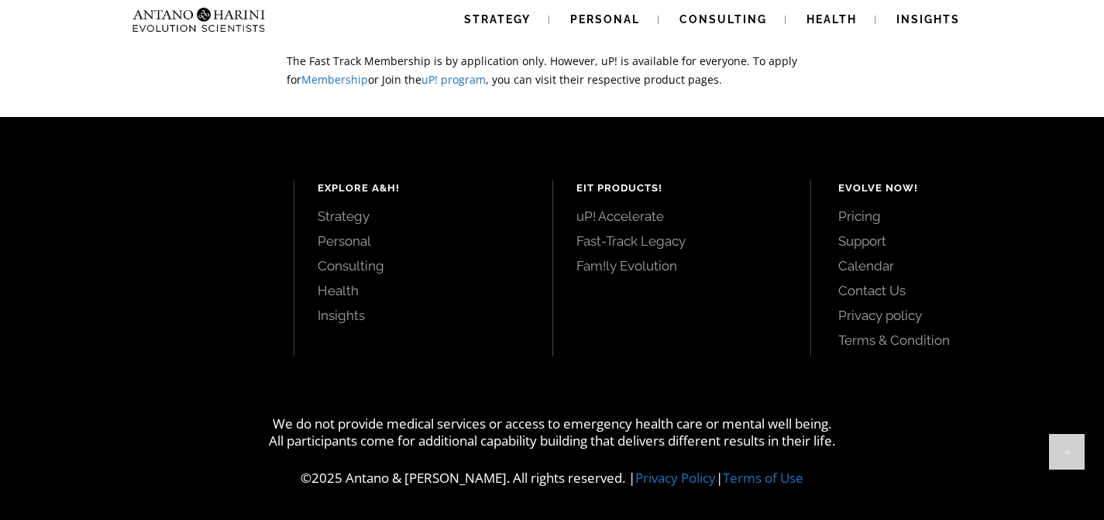
click at [598, 264] on link "Fam!ly Evolution" at bounding box center [683, 265] width 212 height 17
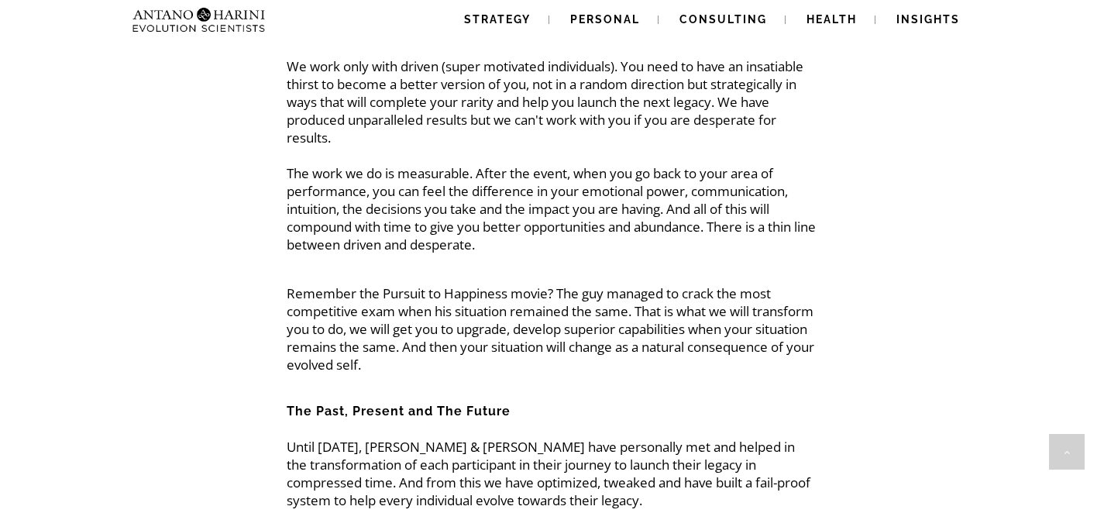
scroll to position [0, 0]
